Goal: Task Accomplishment & Management: Complete application form

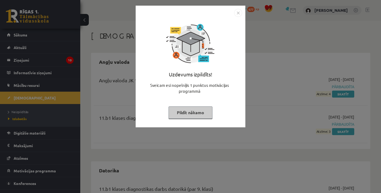
scroll to position [406, 0]
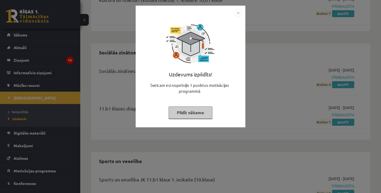
click at [201, 115] on button "Pildīt nākamo" at bounding box center [191, 112] width 44 height 12
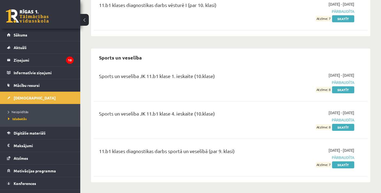
scroll to position [509, 0]
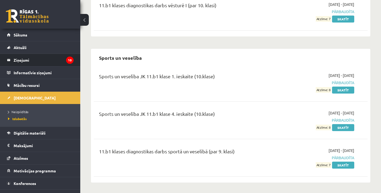
click at [74, 62] on li "Ziņojumi 10" at bounding box center [40, 60] width 80 height 13
click at [44, 58] on legend "Ziņojumi 10" at bounding box center [44, 60] width 60 height 12
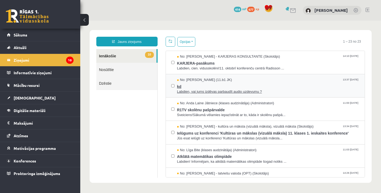
click at [212, 84] on span "kd" at bounding box center [268, 85] width 183 height 7
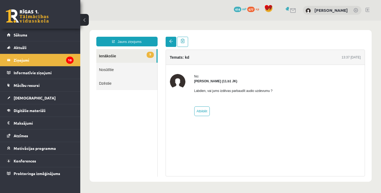
click at [172, 45] on link at bounding box center [171, 42] width 11 height 10
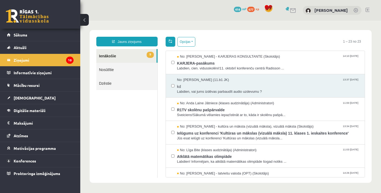
click at [171, 43] on link at bounding box center [171, 42] width 10 height 10
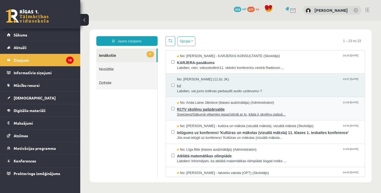
scroll to position [1, 0]
click at [369, 102] on div "**********" at bounding box center [231, 105] width 282 height 153
click at [331, 34] on div "**********" at bounding box center [231, 105] width 282 height 153
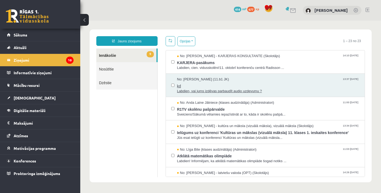
click at [196, 79] on span "No: Dmitrijs Fedičevs (11.b1 JK)" at bounding box center [203, 79] width 52 height 5
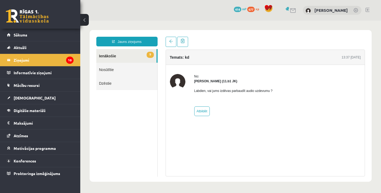
scroll to position [0, 0]
click at [209, 111] on link "Atbildēt" at bounding box center [202, 111] width 16 height 10
type input "******"
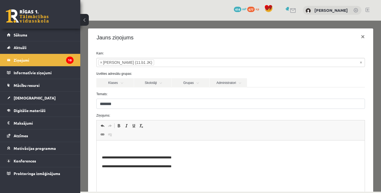
click at [188, 148] on p "Bagātinātā teksta redaktors, wiswyg-editor-47433867321700-1760352512-175" at bounding box center [231, 149] width 258 height 6
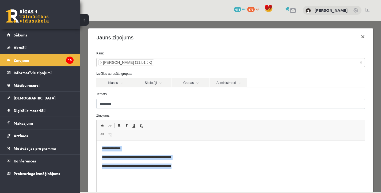
click at [188, 149] on p "**********" at bounding box center [231, 148] width 258 height 5
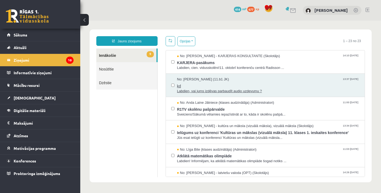
click at [206, 89] on span "Labdien, vai jums izdēvas parbaudīt audio uzdevumu ?" at bounding box center [268, 91] width 183 height 5
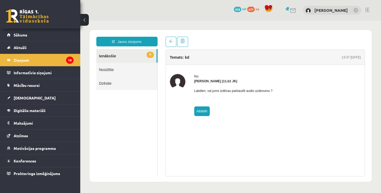
click at [205, 116] on link "Atbildēt" at bounding box center [202, 111] width 16 height 10
type input "******"
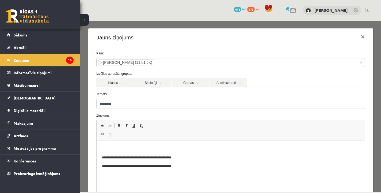
click at [153, 149] on p "Bagātinātā teksta redaktors, wiswyg-editor-47434063558240-1760352559-464" at bounding box center [231, 149] width 258 height 6
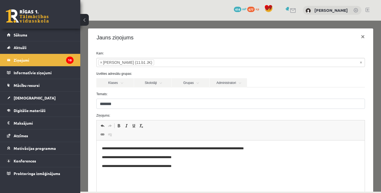
click at [198, 165] on p "**********" at bounding box center [231, 165] width 258 height 5
click at [367, 80] on div "Klases Skolotāji Grupas Administratori 11.b1 JK Ilze Kolka - kultūra un māksla …" at bounding box center [230, 82] width 277 height 9
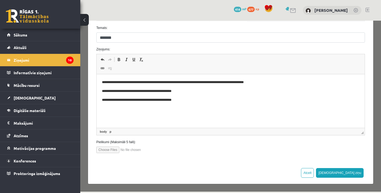
scroll to position [66, 0]
click at [354, 174] on button "Sūtīt ziņu" at bounding box center [340, 173] width 48 height 10
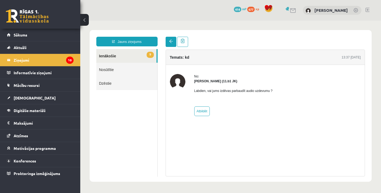
scroll to position [0, 0]
click at [168, 41] on link at bounding box center [171, 42] width 11 height 10
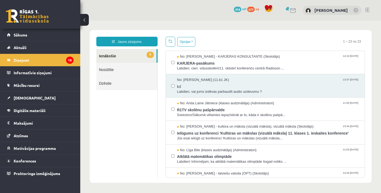
click at [169, 45] on link at bounding box center [171, 42] width 10 height 10
click at [183, 59] on span "KARJERA-pasākums" at bounding box center [268, 62] width 183 height 7
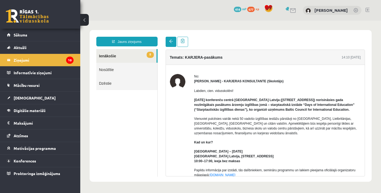
click at [171, 42] on span at bounding box center [171, 41] width 4 height 4
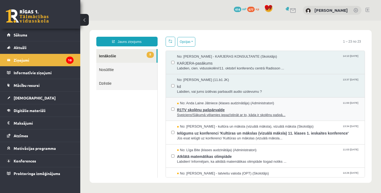
click at [182, 113] on span "Sveiciens!Sākumā vēlamies iepazīstināt ar to, kāda ir skolēnu pašpā..." at bounding box center [268, 114] width 183 height 5
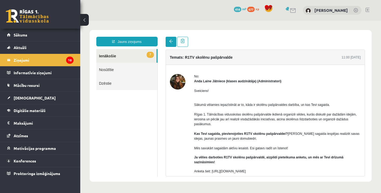
click at [173, 41] on span at bounding box center [171, 41] width 4 height 4
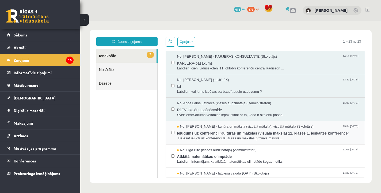
click at [184, 137] on span "Jūs esat ielūgti uz konferenci 'Kultūras un mākslas (vizuālā māksla..." at bounding box center [268, 138] width 183 height 5
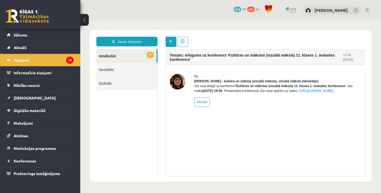
click at [173, 40] on link at bounding box center [171, 42] width 11 height 10
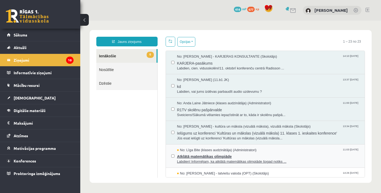
click at [181, 155] on span "Atklātā matemātikas olimpiāde" at bounding box center [268, 155] width 183 height 7
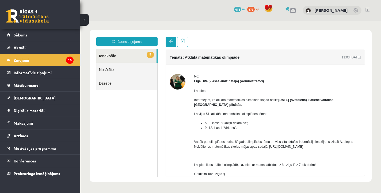
click at [170, 44] on link at bounding box center [171, 42] width 11 height 10
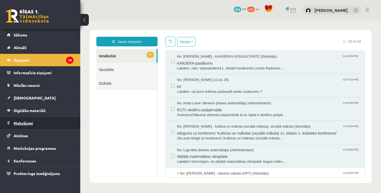
click at [26, 124] on legend "Maksājumi 0" at bounding box center [44, 123] width 60 height 12
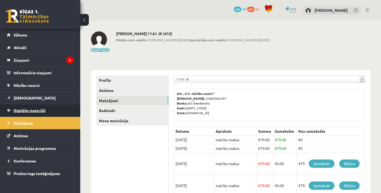
click at [30, 106] on link "Digitālie materiāli" at bounding box center [40, 110] width 67 height 12
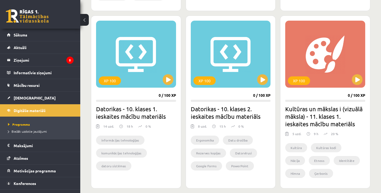
scroll to position [314, 0]
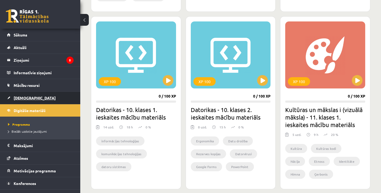
click at [21, 98] on span "[DEMOGRAPHIC_DATA]" at bounding box center [35, 97] width 42 height 5
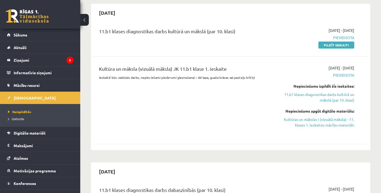
scroll to position [44, 0]
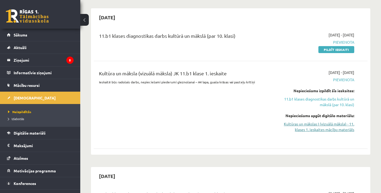
click at [321, 123] on link "Kultūras un mākslas I (vizuālā māksla) - 11. klases 1. ieskaites mācību materiā…" at bounding box center [315, 126] width 80 height 11
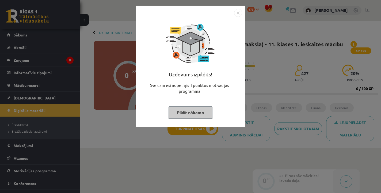
click at [197, 115] on button "Pildīt nākamo" at bounding box center [191, 112] width 44 height 12
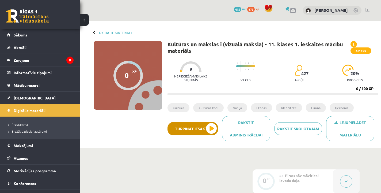
click at [209, 131] on button "Turpināt iesākto" at bounding box center [193, 128] width 51 height 13
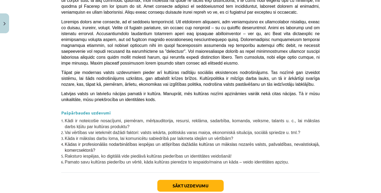
scroll to position [84, 0]
drag, startPoint x: 321, startPoint y: 187, endPoint x: 321, endPoint y: 203, distance: 15.5
click at [321, 115] on html "0 Dāvanas 415 mP 677 xp [PERSON_NAME] Sākums Aktuāli Kā mācīties eSKOLĀ Kontakt…" at bounding box center [190, 18] width 381 height 193
click at [255, 187] on div "Mācību tēma: Kultūras un mākslas i (vizuālā māksla) - 11. klases 1. ieskaites m…" at bounding box center [190, 96] width 381 height 193
click at [214, 180] on button "Sākt uzdevumu" at bounding box center [190, 186] width 66 height 12
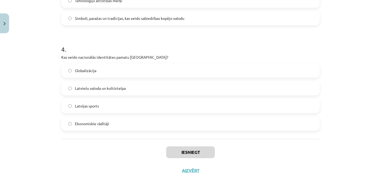
scroll to position [387, 0]
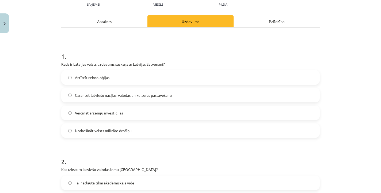
drag, startPoint x: 354, startPoint y: 7, endPoint x: 354, endPoint y: -10, distance: 16.9
click at [354, 0] on html "0 Dāvanas 415 mP 677 xp [PERSON_NAME] Sākums Aktuāli Kā mācīties eSKOLĀ Kontakt…" at bounding box center [190, 12] width 381 height 193
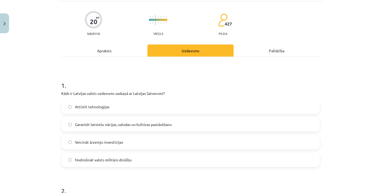
click at [180, 128] on label "Garantēt latviešu nācijas, valodas un kultūras pastāvēšanu" at bounding box center [191, 124] width 258 height 13
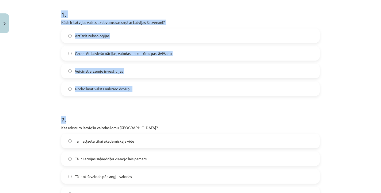
drag, startPoint x: 321, startPoint y: 189, endPoint x: 320, endPoint y: 203, distance: 14.5
click at [320, 109] on html "0 Dāvanas 415 mP 677 xp [PERSON_NAME] Sākums Aktuāli Kā mācīties eSKOLĀ Kontakt…" at bounding box center [190, 12] width 381 height 193
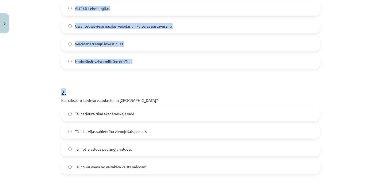
click at [342, 152] on div "Mācību tēma: Kultūras un mākslas i (vizuālā māksla) - 11. klases 1. ieskaites m…" at bounding box center [190, 96] width 381 height 193
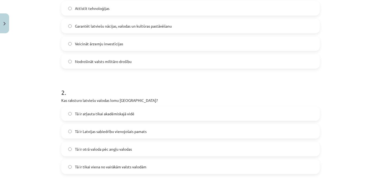
click at [164, 133] on label "Tā ir Latvijas sabiedrību vienojošais pamats" at bounding box center [191, 131] width 258 height 13
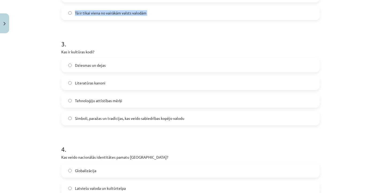
scroll to position [299, 0]
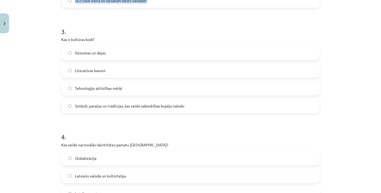
drag, startPoint x: 318, startPoint y: 187, endPoint x: 321, endPoint y: 198, distance: 11.3
click at [321, 109] on html "0 Dāvanas 415 mP 677 xp [PERSON_NAME] Sākums Aktuāli Kā mācīties eSKOLĀ Kontakt…" at bounding box center [190, 12] width 381 height 193
click at [332, 172] on div "Mācību tēma: Kultūras un mākslas i (vizuālā māksla) - 11. klases 1. ieskaites m…" at bounding box center [190, 96] width 381 height 193
click at [279, 107] on label "Simboli, paražas un tradīcijas, kas veido sabiedrības kopējo valodu" at bounding box center [191, 105] width 258 height 13
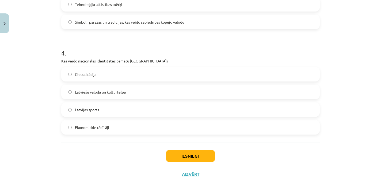
scroll to position [99, 0]
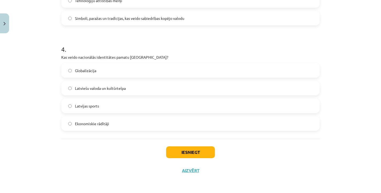
drag, startPoint x: 334, startPoint y: 186, endPoint x: 335, endPoint y: 197, distance: 10.7
click at [335, 96] on html "0 Dāvanas 415 mP 677 xp [PERSON_NAME] Sākums Aktuāli Kā mācīties eSKOLĀ Kontakt…" at bounding box center [190, 0] width 381 height 193
click at [172, 86] on label "Latviešu valoda un kultūrtelpa" at bounding box center [191, 87] width 258 height 13
click at [180, 153] on button "Iesniegt" at bounding box center [190, 152] width 49 height 12
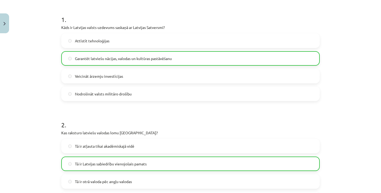
scroll to position [72, 0]
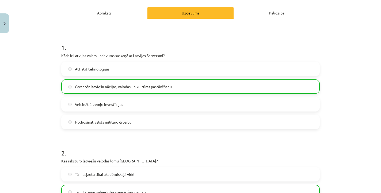
drag, startPoint x: 349, startPoint y: 11, endPoint x: 349, endPoint y: -9, distance: 20.4
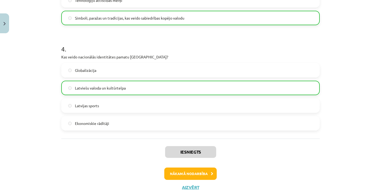
scroll to position [404, 0]
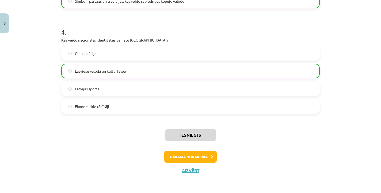
click at [190, 155] on button "Nākamā nodarbība" at bounding box center [190, 156] width 52 height 12
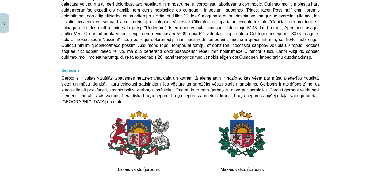
scroll to position [432, 0]
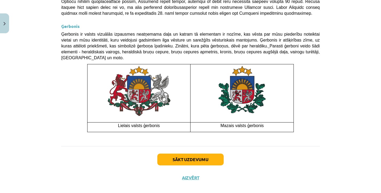
drag, startPoint x: 345, startPoint y: 182, endPoint x: 345, endPoint y: 206, distance: 23.3
click at [296, 162] on div "Sākt uzdevumu Aizvērt" at bounding box center [190, 164] width 259 height 37
click at [209, 153] on button "Sākt uzdevumu" at bounding box center [190, 159] width 66 height 12
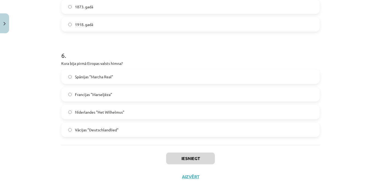
scroll to position [597, 0]
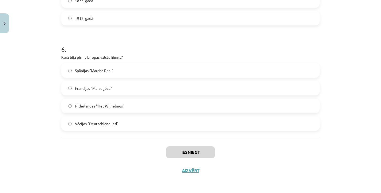
drag, startPoint x: 338, startPoint y: 183, endPoint x: 342, endPoint y: 202, distance: 19.3
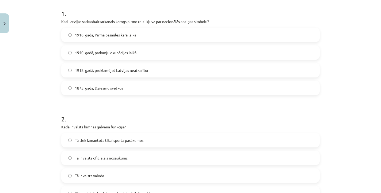
drag, startPoint x: 342, startPoint y: 8, endPoint x: 344, endPoint y: -9, distance: 16.9
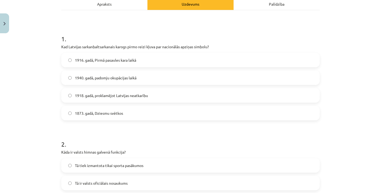
click at [213, 115] on label "1873. gadā, Dziesmu svētkos" at bounding box center [191, 112] width 258 height 13
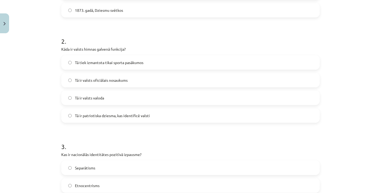
scroll to position [209, 0]
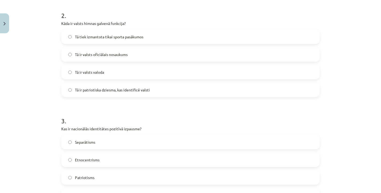
drag, startPoint x: 333, startPoint y: 187, endPoint x: 338, endPoint y: 203, distance: 17.1
click at [348, 139] on div "Mācību tēma: Kultūras un mākslas i (vizuālā māksla) - 11. klases 1. ieskaites m…" at bounding box center [190, 96] width 381 height 193
click at [208, 91] on label "Tā ir patriotiska dziesma, kas identificē valsti" at bounding box center [191, 89] width 258 height 13
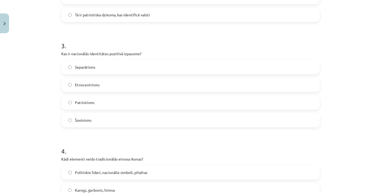
scroll to position [311, 0]
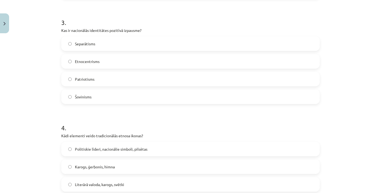
drag, startPoint x: 330, startPoint y: 187, endPoint x: 335, endPoint y: 200, distance: 14.0
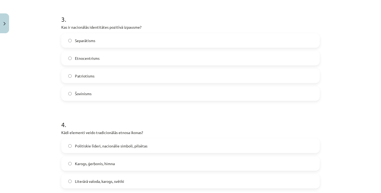
click at [344, 174] on div "Mācību tēma: Kultūras un mākslas i (vizuālā māksla) - 11. klases 1. ieskaites m…" at bounding box center [190, 96] width 381 height 193
click at [314, 76] on label "Patriotisms" at bounding box center [191, 75] width 258 height 13
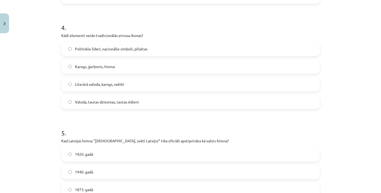
drag, startPoint x: 350, startPoint y: 186, endPoint x: 352, endPoint y: 198, distance: 12.5
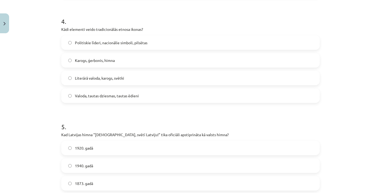
click at [303, 43] on label "Politiskie līderi, nacionālie simboli, pilsētas" at bounding box center [191, 42] width 258 height 13
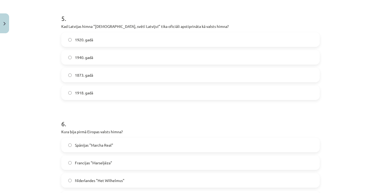
drag, startPoint x: 343, startPoint y: 190, endPoint x: 343, endPoint y: 204, distance: 14.7
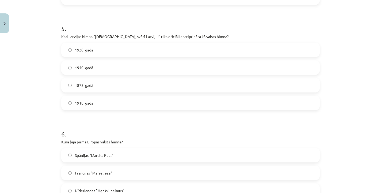
scroll to position [500, 0]
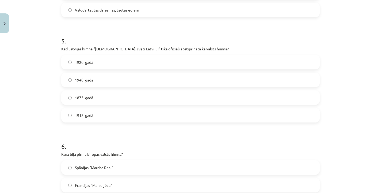
drag, startPoint x: 349, startPoint y: 9, endPoint x: 349, endPoint y: -6, distance: 15.3
click at [358, 99] on div "Mācību tēma: Kultūras un mākslas i (vizuālā māksla) - 11. klases 1. ieskaites m…" at bounding box center [190, 96] width 381 height 193
click at [170, 63] on label "1920. gadā" at bounding box center [191, 61] width 258 height 13
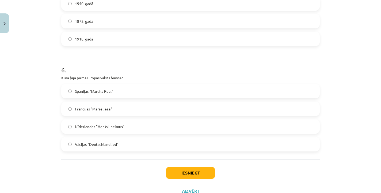
scroll to position [597, 0]
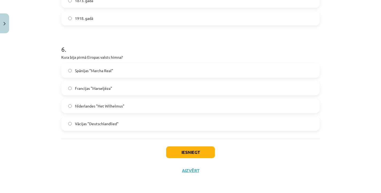
drag, startPoint x: 349, startPoint y: 180, endPoint x: 349, endPoint y: 198, distance: 17.4
click at [194, 128] on label "Vācijas "Deutschlandlied"" at bounding box center [191, 123] width 258 height 13
click at [195, 156] on button "Iesniegt" at bounding box center [190, 152] width 49 height 12
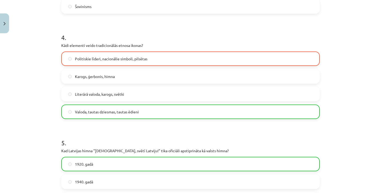
scroll to position [381, 0]
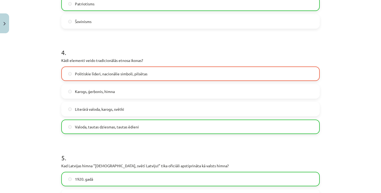
drag, startPoint x: 346, startPoint y: 13, endPoint x: 346, endPoint y: -4, distance: 17.7
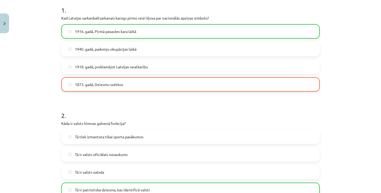
drag, startPoint x: 349, startPoint y: 4, endPoint x: 349, endPoint y: -7, distance: 11.0
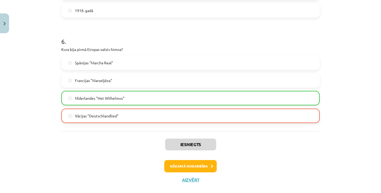
scroll to position [614, 0]
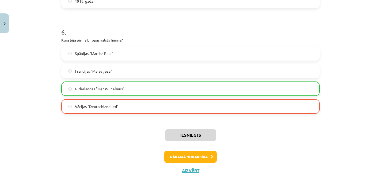
drag, startPoint x: 342, startPoint y: 186, endPoint x: 342, endPoint y: 202, distance: 16.9
click at [203, 152] on button "Nākamā nodarbība" at bounding box center [190, 156] width 52 height 12
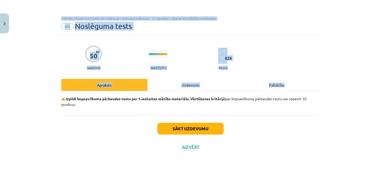
scroll to position [0, 0]
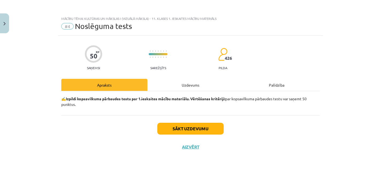
click at [228, 121] on div "Sākt uzdevumu Aizvērt" at bounding box center [190, 133] width 259 height 37
click at [213, 129] on button "Sākt uzdevumu" at bounding box center [190, 129] width 66 height 12
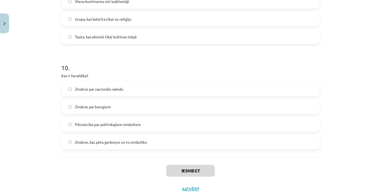
scroll to position [1018, 0]
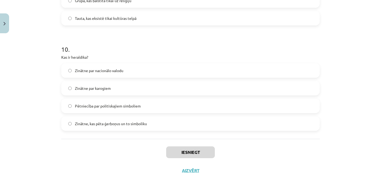
drag, startPoint x: 359, startPoint y: 187, endPoint x: 361, endPoint y: 202, distance: 15.1
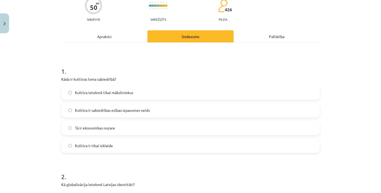
drag, startPoint x: 349, startPoint y: 6, endPoint x: 350, endPoint y: -13, distance: 19.6
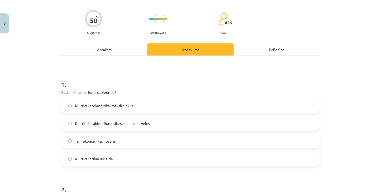
click at [368, 114] on div "Mācību tēma: Kultūras un mākslas i (vizuālā māksla) - 11. klases 1. ieskaites m…" at bounding box center [190, 96] width 381 height 193
drag, startPoint x: 332, startPoint y: 185, endPoint x: 332, endPoint y: 188, distance: 3.2
click at [332, 188] on div "Mācību tēma: Kultūras un mākslas i (vizuālā māksla) - 11. klases 1. ieskaites m…" at bounding box center [190, 96] width 381 height 193
drag, startPoint x: 332, startPoint y: 188, endPoint x: 332, endPoint y: 181, distance: 7.2
click at [332, 184] on div "Mācību tēma: Kultūras un mākslas i (vizuālā māksla) - 11. klases 1. ieskaites m…" at bounding box center [190, 96] width 381 height 193
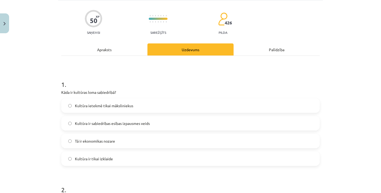
click at [270, 126] on label "Kultūra ir sabiedrības esības izpausmes veids" at bounding box center [191, 122] width 258 height 13
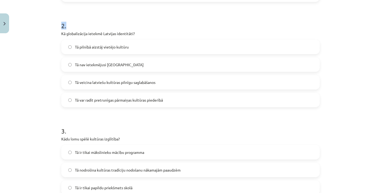
drag, startPoint x: 297, startPoint y: 190, endPoint x: 297, endPoint y: 197, distance: 7.8
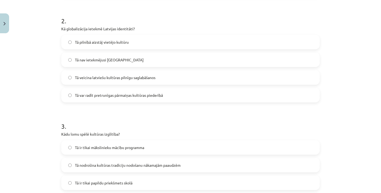
click at [343, 133] on div "Mācību tēma: Kultūras un mākslas i (vizuālā māksla) - 11. klases 1. ieskaites m…" at bounding box center [190, 96] width 381 height 193
click at [209, 98] on label "Tā var radīt pretrunīgas pārmaiņas kultūras piederībā" at bounding box center [191, 94] width 258 height 13
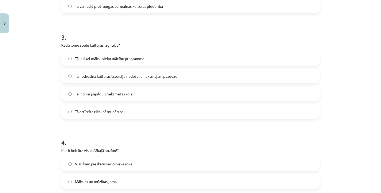
scroll to position [312, 0]
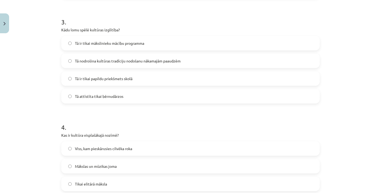
drag, startPoint x: 338, startPoint y: 188, endPoint x: 339, endPoint y: 198, distance: 9.9
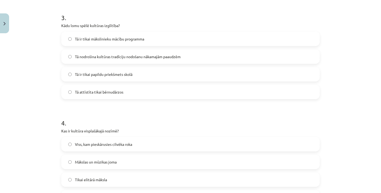
click at [236, 55] on label "Tā nodrošina kultūras tradīciju nodošanu nākamajām paaudzēm" at bounding box center [191, 56] width 258 height 13
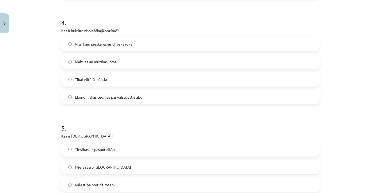
scroll to position [429, 0]
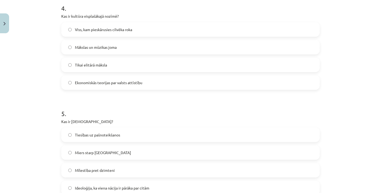
drag, startPoint x: 359, startPoint y: 188, endPoint x: 360, endPoint y: 196, distance: 8.1
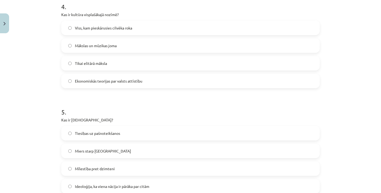
click at [164, 31] on label "Viss, kam pieskārusies cilvēka roka" at bounding box center [191, 27] width 258 height 13
click at [333, 190] on div "Mācību tēma: Kultūras un mākslas i (vizuālā māksla) - 11. klases 1. ieskaites m…" at bounding box center [190, 96] width 381 height 193
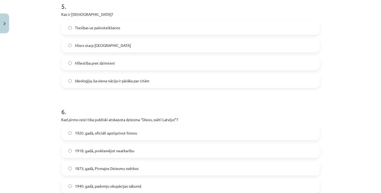
drag, startPoint x: 333, startPoint y: 190, endPoint x: 333, endPoint y: 196, distance: 6.2
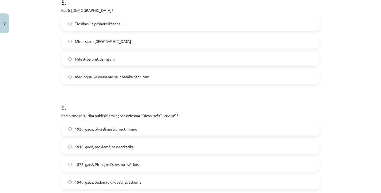
click at [136, 78] on span "Ideoloģija, ka viena nācija ir pārāka par citām" at bounding box center [112, 77] width 74 height 6
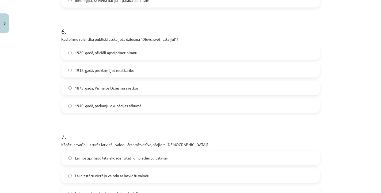
scroll to position [629, 0]
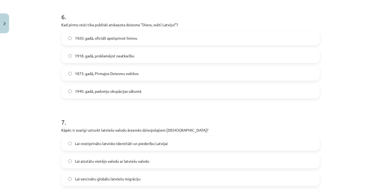
drag, startPoint x: 345, startPoint y: 184, endPoint x: 349, endPoint y: 199, distance: 15.3
click at [312, 74] on label "1873. gadā, Pirmajos Dziesmu svētkos" at bounding box center [191, 73] width 258 height 13
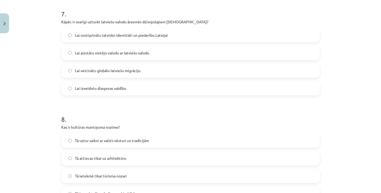
scroll to position [732, 0]
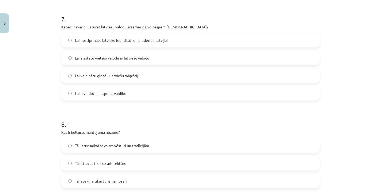
click at [217, 39] on label "Lai nostiprinātu latvisko identitāti un piederību Latvijai" at bounding box center [191, 39] width 258 height 13
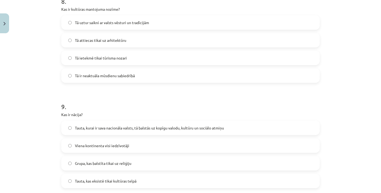
scroll to position [850, 0]
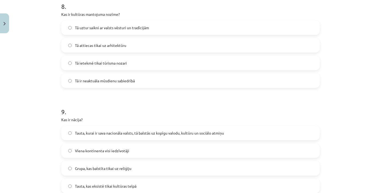
click at [282, 30] on label "Tā uztur saikni ar valsts vēsturi un tradīcijām" at bounding box center [191, 27] width 258 height 13
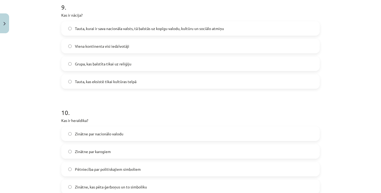
scroll to position [956, 0]
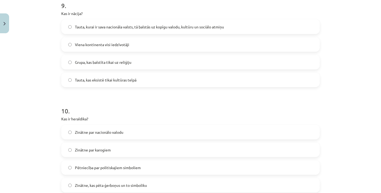
click at [229, 25] on label "Tauta, kurai ir sava nacionāla valsts, tā balstās uz kopīgu valodu, kultūru un …" at bounding box center [191, 26] width 258 height 13
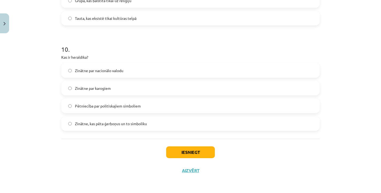
click at [271, 125] on label "Zinātne, kas pēta ģerboņus un to simboliku" at bounding box center [191, 123] width 258 height 13
click at [184, 151] on button "Iesniegt" at bounding box center [190, 152] width 49 height 12
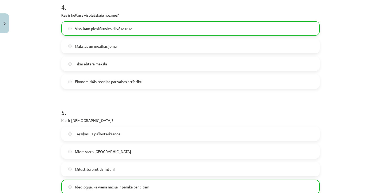
scroll to position [1035, 0]
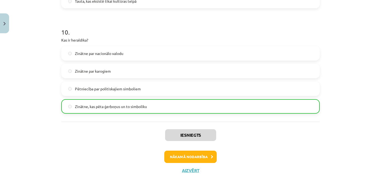
click at [209, 158] on button "Nākamā nodarbība" at bounding box center [190, 156] width 52 height 12
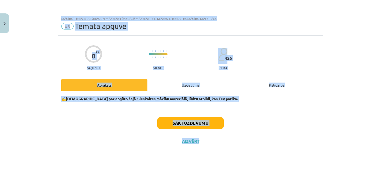
drag, startPoint x: 337, startPoint y: 184, endPoint x: 336, endPoint y: 194, distance: 9.6
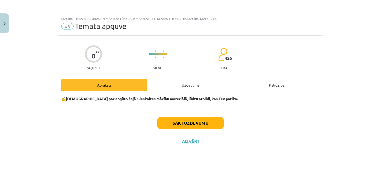
drag, startPoint x: 342, startPoint y: 6, endPoint x: 342, endPoint y: -26, distance: 32.7
click at [7, 27] on button "Close" at bounding box center [4, 23] width 9 height 20
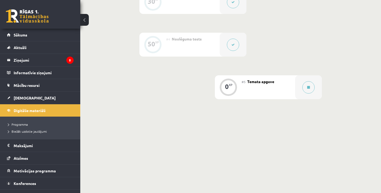
click at [115, 94] on div "0 XP #1 Pirms sāc mācīties! Ievada daļa. 20 XP #2 Kultūras nozīme savas un vien…" at bounding box center [231, 2] width 258 height 194
click at [259, 91] on div "#5 Temata apguve" at bounding box center [269, 87] width 54 height 24
click at [308, 87] on icon at bounding box center [308, 87] width 3 height 3
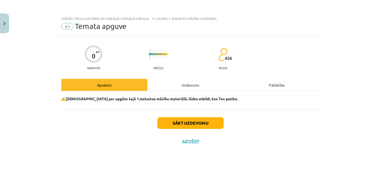
click at [205, 125] on button "Sākt uzdevumu" at bounding box center [190, 123] width 66 height 12
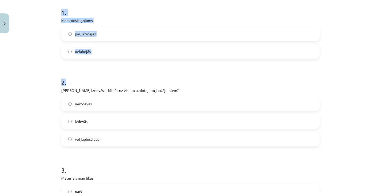
drag, startPoint x: 356, startPoint y: 191, endPoint x: 356, endPoint y: 203, distance: 12.1
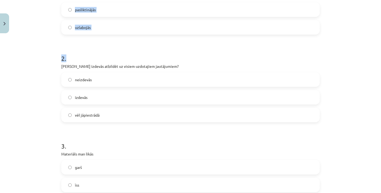
click at [356, 108] on div "Mācību tēma: Kultūras un mākslas i (vizuālā māksla) - 11. klases 1. ieskaites m…" at bounding box center [190, 96] width 381 height 193
click at [259, 13] on label "pasliktinājās" at bounding box center [191, 9] width 258 height 13
click at [178, 115] on label "vēl jāpiestrādā" at bounding box center [191, 114] width 258 height 13
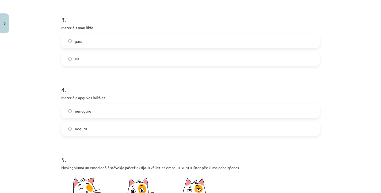
scroll to position [269, 0]
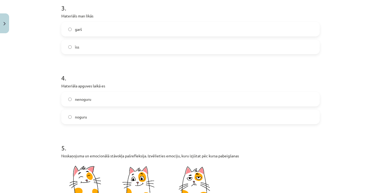
drag, startPoint x: 355, startPoint y: 185, endPoint x: 356, endPoint y: 196, distance: 11.0
click at [286, 30] on label "garš" at bounding box center [191, 28] width 258 height 13
click at [265, 124] on div "noguru" at bounding box center [190, 117] width 259 height 14
click at [274, 108] on div "nenoguru noguru" at bounding box center [190, 108] width 259 height 32
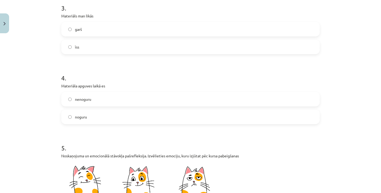
click at [290, 99] on label "nenoguru" at bounding box center [191, 98] width 258 height 13
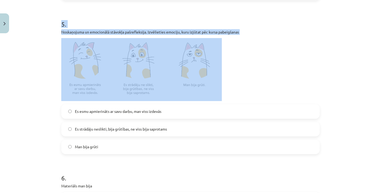
scroll to position [435, 0]
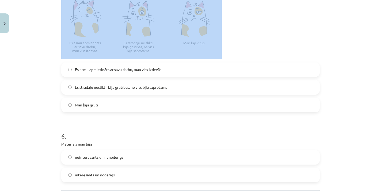
drag, startPoint x: 317, startPoint y: 190, endPoint x: 319, endPoint y: 204, distance: 14.1
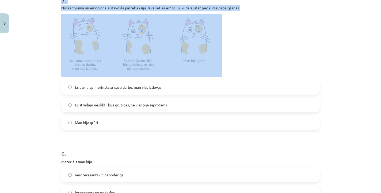
scroll to position [393, 0]
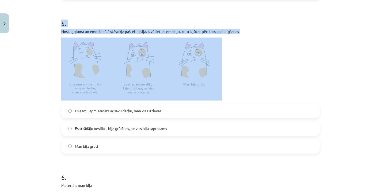
click at [349, 91] on div "Mācību tēma: Kultūras un mākslas i (vizuālā māksla) - 11. klases 1. ieskaites m…" at bounding box center [190, 96] width 381 height 193
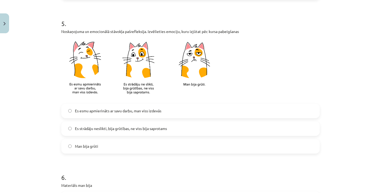
click at [178, 113] on label "Es esmu apmierināts ar savu darbu, man viss izdevās" at bounding box center [191, 110] width 258 height 13
click at [175, 124] on label "Es strādāju neslikti, bija grūtības, ne viss bija saprotams" at bounding box center [191, 128] width 258 height 13
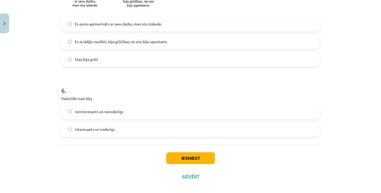
scroll to position [487, 0]
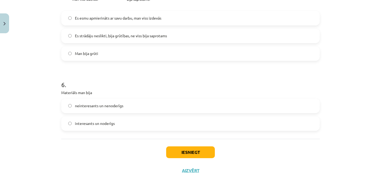
drag, startPoint x: 361, startPoint y: 187, endPoint x: 361, endPoint y: 197, distance: 9.1
click at [223, 126] on label "interesants un noderīgs" at bounding box center [191, 123] width 258 height 13
click at [190, 149] on button "Iesniegt" at bounding box center [190, 152] width 49 height 12
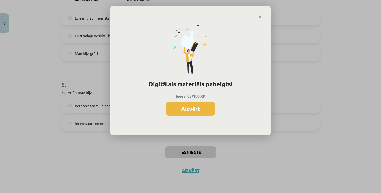
scroll to position [252, 0]
click at [194, 111] on button "Aizvērt" at bounding box center [190, 108] width 49 height 13
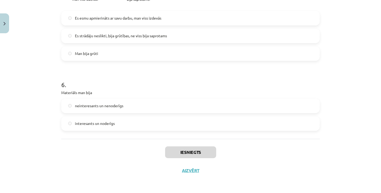
click at [190, 171] on button "Aizvērt" at bounding box center [190, 170] width 20 height 5
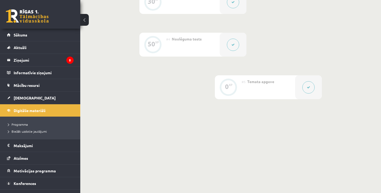
click at [364, 119] on div "0 XP #1 Pirms sāc mācīties! Ievada daļa. 20 XP #2 Kultūras nozīme savas un vien…" at bounding box center [230, 12] width 301 height 256
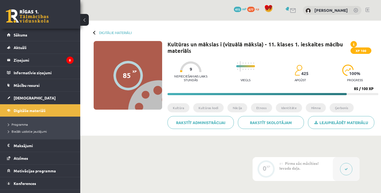
scroll to position [0, 0]
click at [37, 112] on link "Digitālie materiāli" at bounding box center [40, 110] width 67 height 12
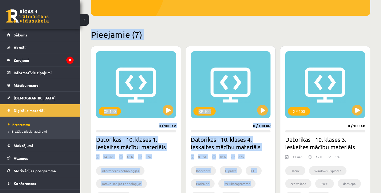
drag, startPoint x: 289, startPoint y: 187, endPoint x: 291, endPoint y: 198, distance: 11.2
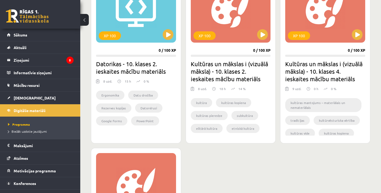
scroll to position [351, 0]
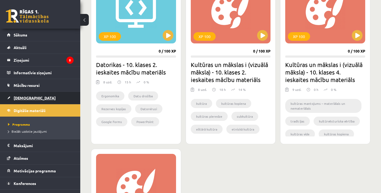
click at [17, 98] on span "[DEMOGRAPHIC_DATA]" at bounding box center [35, 97] width 42 height 5
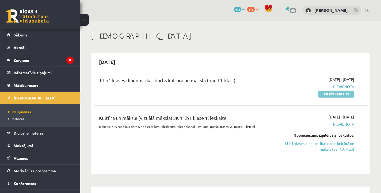
click at [331, 93] on link "Pildīt ieskaiti" at bounding box center [337, 94] width 36 height 7
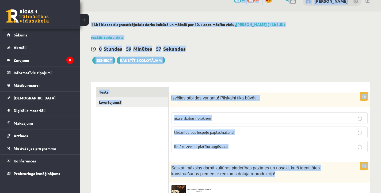
scroll to position [10, 0]
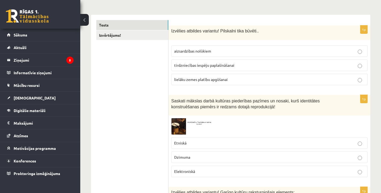
scroll to position [74, 0]
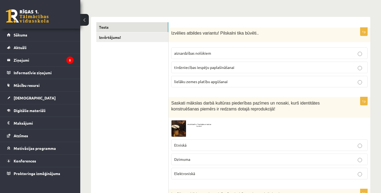
click at [355, 54] on p "aizsardzības nolūkiem" at bounding box center [269, 53] width 191 height 6
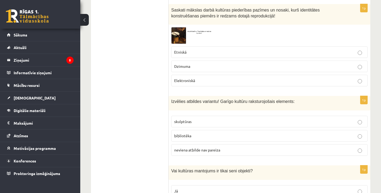
scroll to position [160, 0]
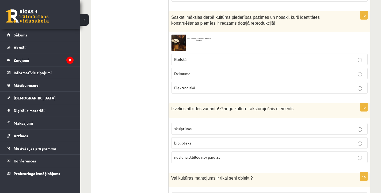
click at [175, 40] on img at bounding box center [191, 43] width 40 height 16
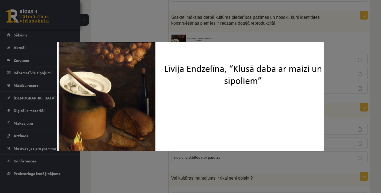
click at [175, 24] on div at bounding box center [190, 96] width 381 height 193
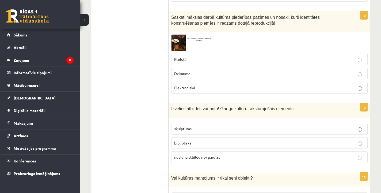
click at [185, 59] on span "Etniskā" at bounding box center [180, 59] width 12 height 5
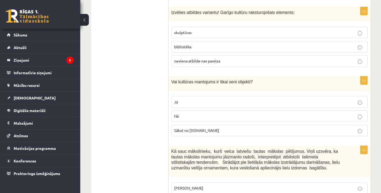
scroll to position [260, 0]
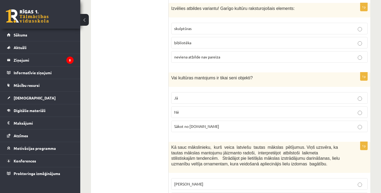
click at [196, 33] on label "skulptūras" at bounding box center [269, 29] width 197 height 12
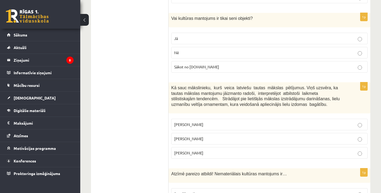
scroll to position [322, 0]
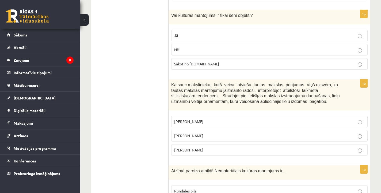
click at [237, 51] on p "Nē" at bounding box center [269, 50] width 191 height 6
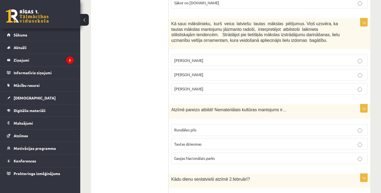
scroll to position [383, 0]
click at [332, 83] on label "Rihards Zariņš" at bounding box center [269, 89] width 197 height 12
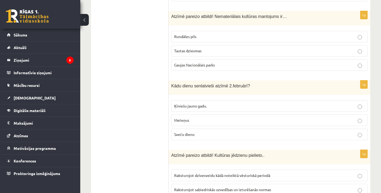
scroll to position [477, 0]
click at [283, 62] on p "Gaujas Nacionālais parks" at bounding box center [269, 65] width 191 height 6
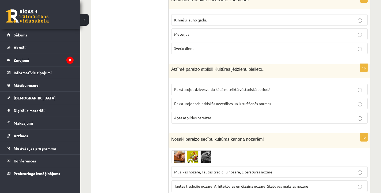
scroll to position [557, 0]
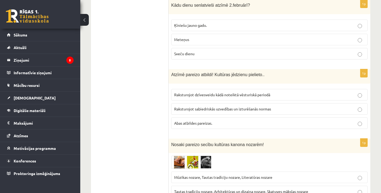
click at [245, 40] on p "Meteņus" at bounding box center [269, 40] width 191 height 6
click at [215, 121] on p "Abas atbildes pareizas." at bounding box center [269, 123] width 191 height 6
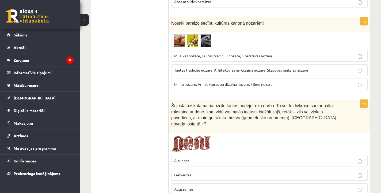
scroll to position [680, 0]
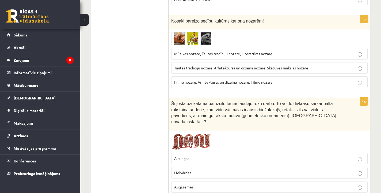
click at [182, 35] on img at bounding box center [191, 38] width 40 height 13
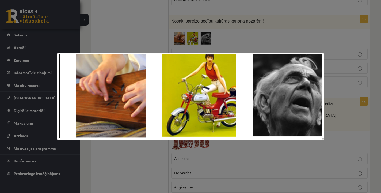
click at [220, 31] on div at bounding box center [190, 96] width 381 height 193
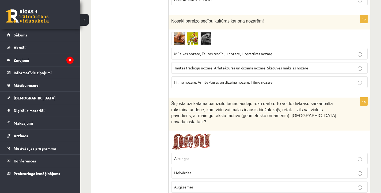
click at [213, 67] on span "Tautas tradīciju nozare, Arhitektūras un dizaina nozare, Skatuves mākslas nozare" at bounding box center [241, 67] width 134 height 5
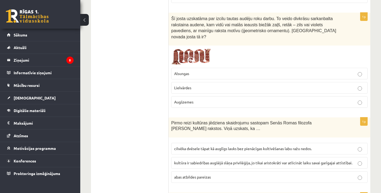
scroll to position [769, 0]
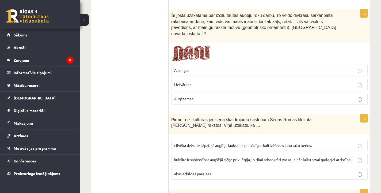
click at [186, 45] on img at bounding box center [191, 53] width 40 height 17
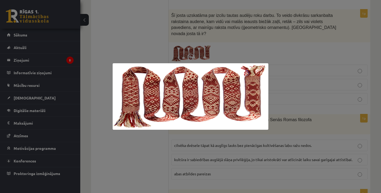
click at [186, 45] on div at bounding box center [190, 96] width 381 height 193
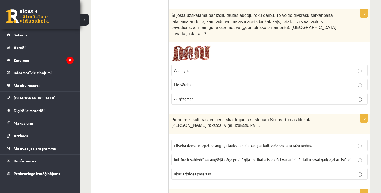
click at [185, 67] on p "Alsungas" at bounding box center [269, 70] width 191 height 6
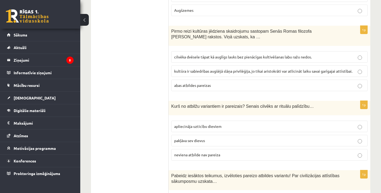
scroll to position [855, 0]
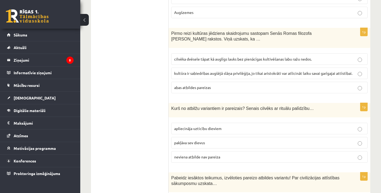
click at [213, 71] on span "kultūra ir sabiedrības augšējā slāņa privilēģija, jo tikai aristokrāti var atli…" at bounding box center [263, 73] width 178 height 5
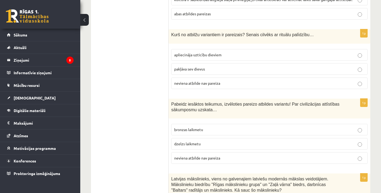
scroll to position [928, 0]
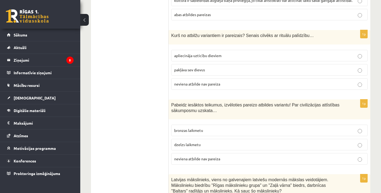
click at [224, 81] on p "neviena atbilde nav pareiza" at bounding box center [269, 84] width 191 height 6
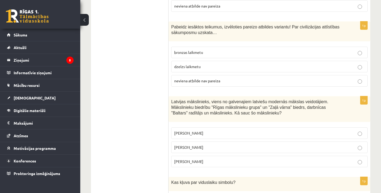
scroll to position [1012, 0]
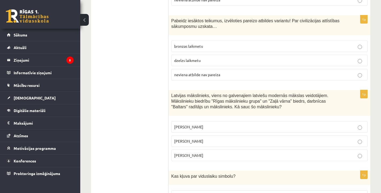
click at [201, 58] on p "dzelzs laikmetu" at bounding box center [269, 61] width 191 height 6
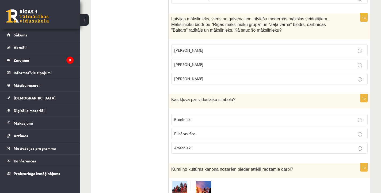
scroll to position [1091, 0]
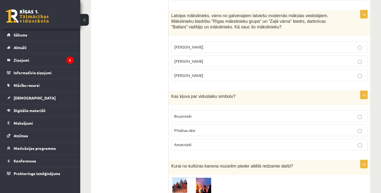
click at [187, 58] on p "Romāns Suta" at bounding box center [269, 61] width 191 height 6
click at [198, 73] on p "Sigismunds Vidbergs" at bounding box center [269, 76] width 191 height 6
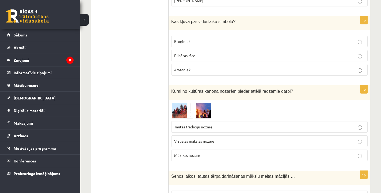
scroll to position [1167, 0]
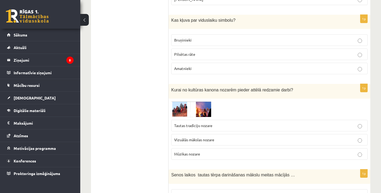
click at [251, 37] on p "Bruņinieki" at bounding box center [269, 40] width 191 height 6
click at [187, 110] on span at bounding box center [191, 114] width 9 height 9
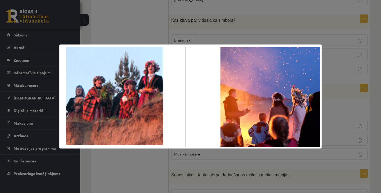
click at [232, 31] on div at bounding box center [190, 96] width 381 height 193
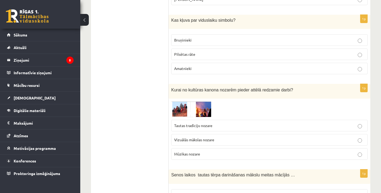
click at [205, 123] on span "Tautas tradīciju nozare" at bounding box center [193, 125] width 38 height 5
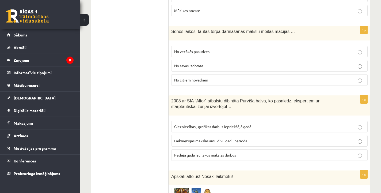
scroll to position [1313, 0]
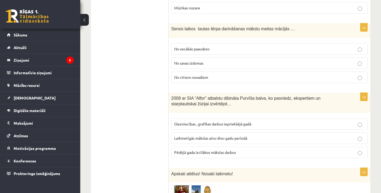
click at [212, 46] on p "No vecākās paaudzes" at bounding box center [269, 49] width 191 height 6
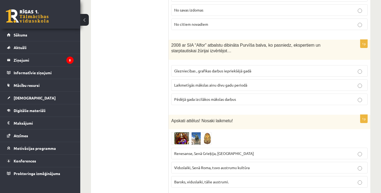
scroll to position [1371, 0]
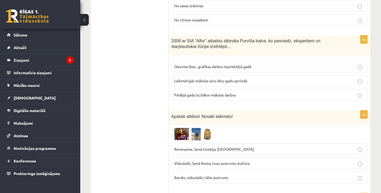
click at [208, 78] on p "Laikmetīgās mākslas ainu divu gadu periodā" at bounding box center [269, 81] width 191 height 6
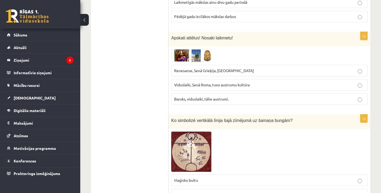
scroll to position [1451, 0]
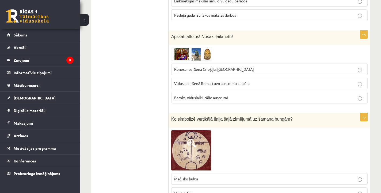
click at [189, 48] on img at bounding box center [191, 54] width 40 height 13
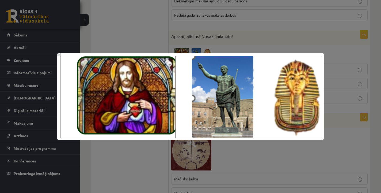
click at [271, 163] on div at bounding box center [190, 96] width 381 height 193
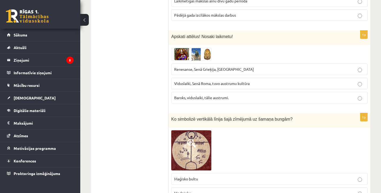
click at [201, 48] on img at bounding box center [191, 54] width 40 height 13
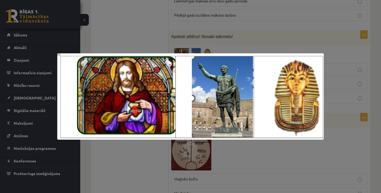
click at [195, 38] on div at bounding box center [190, 96] width 381 height 193
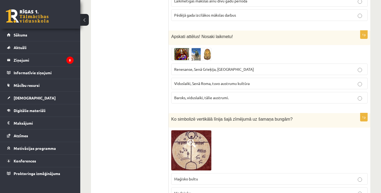
click at [201, 67] on span "Renesanse, Senā Grieķija, Ēģipte" at bounding box center [214, 69] width 80 height 5
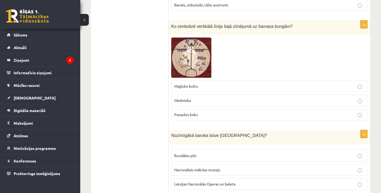
scroll to position [1544, 0]
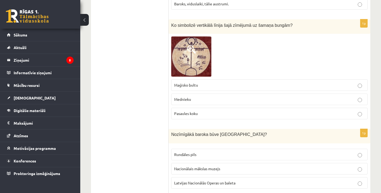
click at [198, 47] on img at bounding box center [191, 56] width 40 height 40
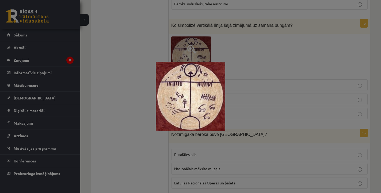
click at [262, 56] on div at bounding box center [190, 96] width 381 height 193
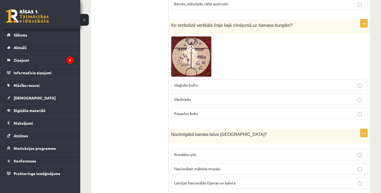
click at [198, 111] on p "Pasaules koku" at bounding box center [269, 114] width 191 height 6
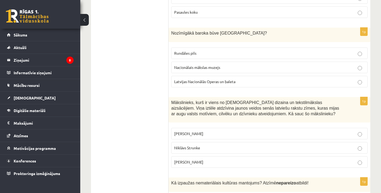
scroll to position [1646, 0]
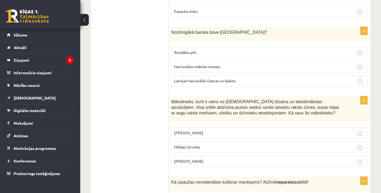
click at [188, 47] on label "Rundāles pils" at bounding box center [269, 53] width 197 height 12
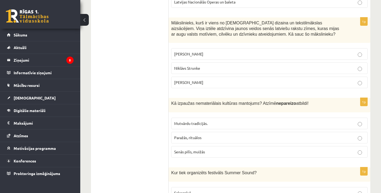
scroll to position [1715, 0]
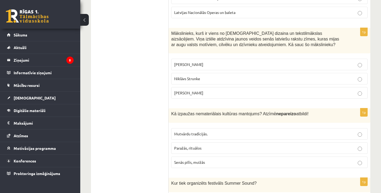
click at [177, 76] on span "Niklāvs Strunke" at bounding box center [187, 78] width 26 height 5
click at [189, 90] on span "Rihards Zariņš" at bounding box center [188, 92] width 29 height 5
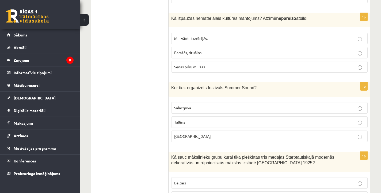
scroll to position [1811, 0]
click at [194, 49] on span "Paražās, rituālos" at bounding box center [187, 51] width 27 height 5
click at [202, 63] on span "Senās pilīs, muižās" at bounding box center [189, 65] width 31 height 5
click at [215, 49] on p "Paražās, rituālos" at bounding box center [269, 52] width 191 height 6
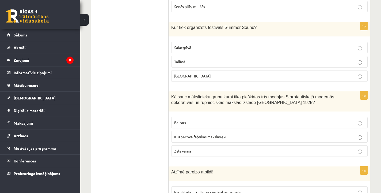
scroll to position [1875, 0]
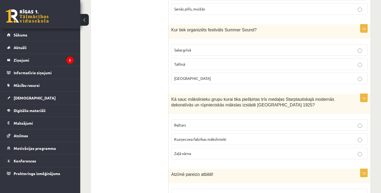
scroll to position [1870, 0]
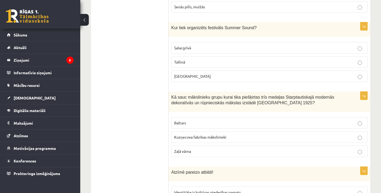
click at [327, 73] on p "Liepājā" at bounding box center [269, 76] width 191 height 6
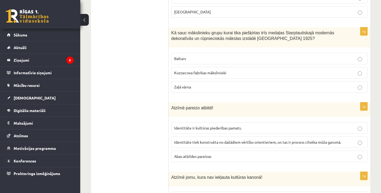
scroll to position [1934, 0]
click at [272, 84] on p "Zaļā vārna" at bounding box center [269, 87] width 191 height 6
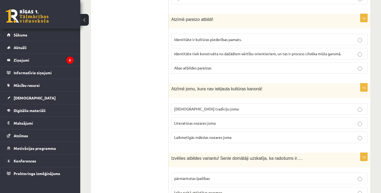
scroll to position [2024, 0]
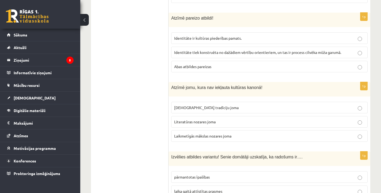
click at [281, 50] on span "Identitāte tiek konstruēta no dažādiem vērtību orientieriem, un tas ir process …" at bounding box center [257, 52] width 167 height 5
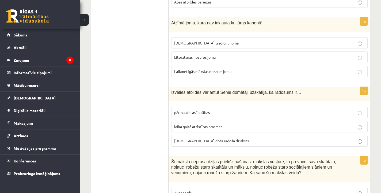
scroll to position [2088, 0]
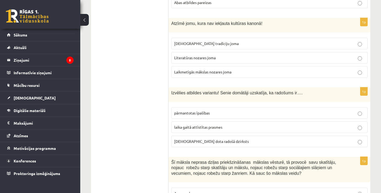
click at [229, 69] on span "Laikmetīgās mākslas nozares joma" at bounding box center [202, 71] width 57 height 5
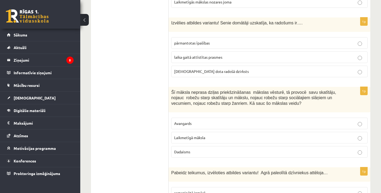
scroll to position [2159, 0]
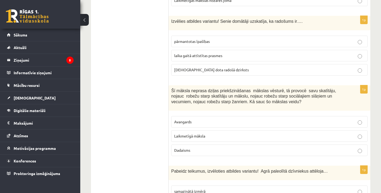
click at [197, 64] on label "dieva dota radošā dzirksts" at bounding box center [269, 70] width 197 height 12
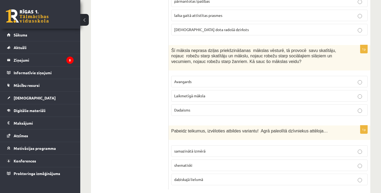
scroll to position [2199, 0]
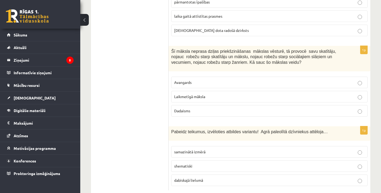
click at [229, 91] on label "Laikmetīgā māksla" at bounding box center [269, 97] width 197 height 12
click at [215, 149] on p "samazinātā izmērā" at bounding box center [269, 152] width 191 height 6
click at [370, 77] on div "1p Šī māksla neprasa dziļas priekšzināšanas mākslas vēsturē, tā provocē savu sk…" at bounding box center [270, 83] width 202 height 75
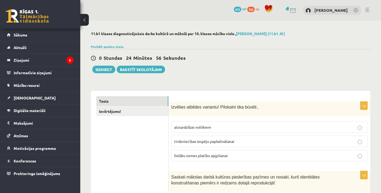
scroll to position [0, 0]
click at [158, 112] on link "Izvērtējums!" at bounding box center [132, 111] width 72 height 10
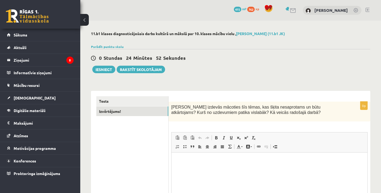
click at [269, 63] on div "0 Stundas 24 Minūtes 52 Sekundes Ieskaite saglabāta! Iesniegt Rakstīt skolotājam" at bounding box center [231, 61] width 280 height 24
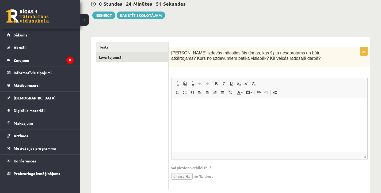
scroll to position [67, 0]
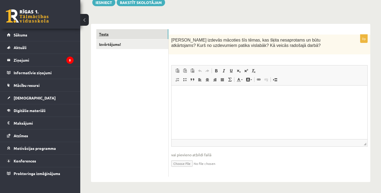
click at [149, 35] on link "Tests" at bounding box center [132, 34] width 72 height 10
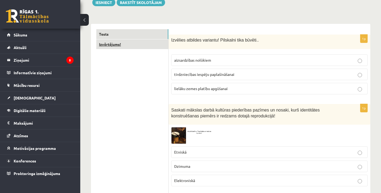
click at [147, 44] on link "Izvērtējums!" at bounding box center [132, 44] width 72 height 10
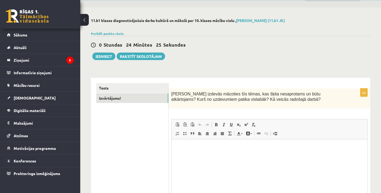
scroll to position [0, 0]
click at [211, 155] on html at bounding box center [270, 147] width 196 height 16
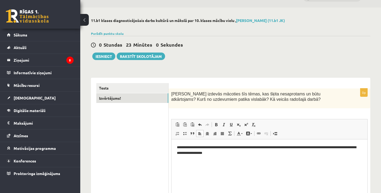
click at [213, 153] on p "**********" at bounding box center [269, 150] width 185 height 11
click at [218, 153] on p "**********" at bounding box center [269, 150] width 185 height 11
click at [231, 154] on p "**********" at bounding box center [269, 150] width 185 height 11
click at [237, 152] on p "**********" at bounding box center [269, 150] width 185 height 11
click at [242, 153] on p "**********" at bounding box center [269, 150] width 185 height 11
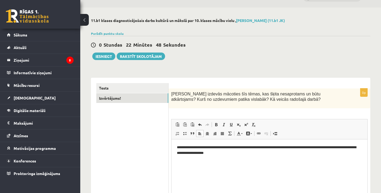
click at [253, 152] on p "**********" at bounding box center [269, 150] width 185 height 11
click at [155, 153] on ul "Tests Izvērtējums!" at bounding box center [132, 157] width 72 height 148
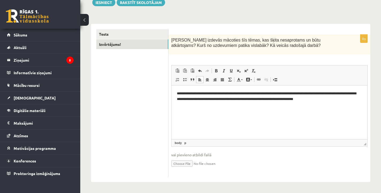
scroll to position [66, 0]
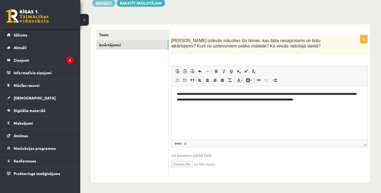
click at [105, 3] on button "Iesniegt" at bounding box center [103, 2] width 23 height 7
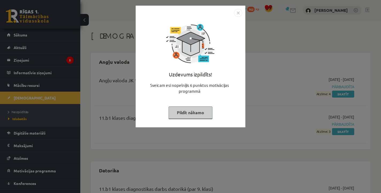
click at [196, 113] on button "Pildīt nākamo" at bounding box center [191, 112] width 44 height 12
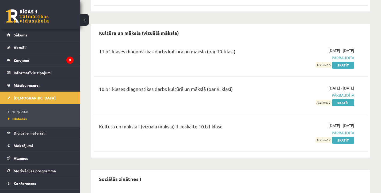
scroll to position [314, 0]
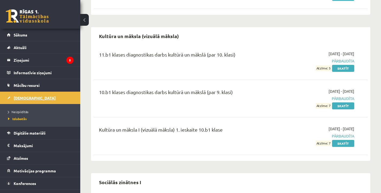
click at [24, 99] on span "[DEMOGRAPHIC_DATA]" at bounding box center [35, 97] width 42 height 5
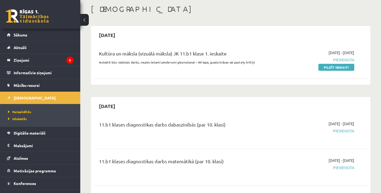
scroll to position [29, 0]
